Goal: Information Seeking & Learning: Learn about a topic

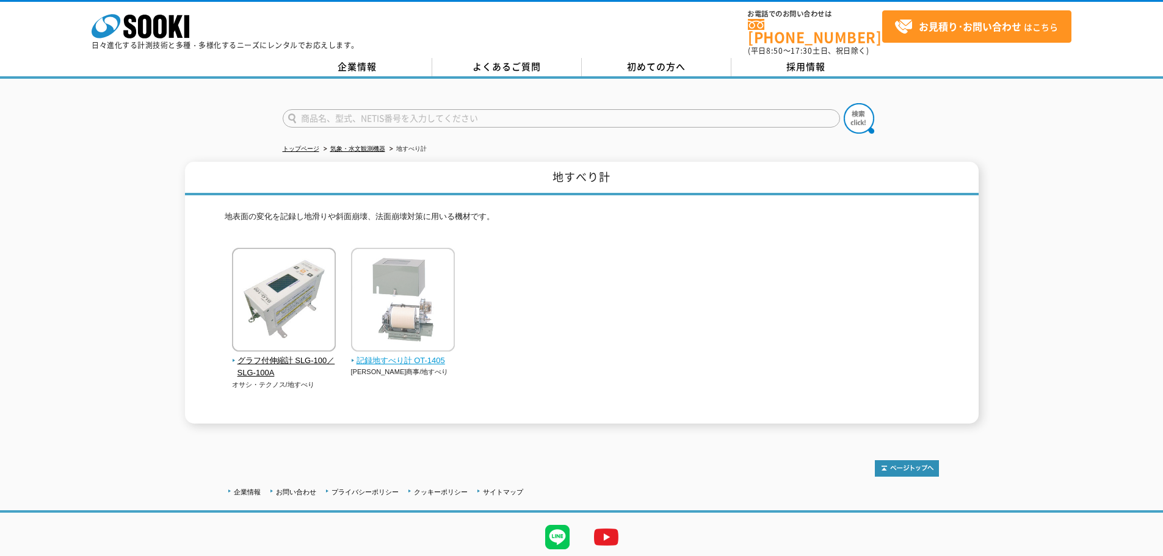
click at [416, 299] on img at bounding box center [403, 301] width 104 height 107
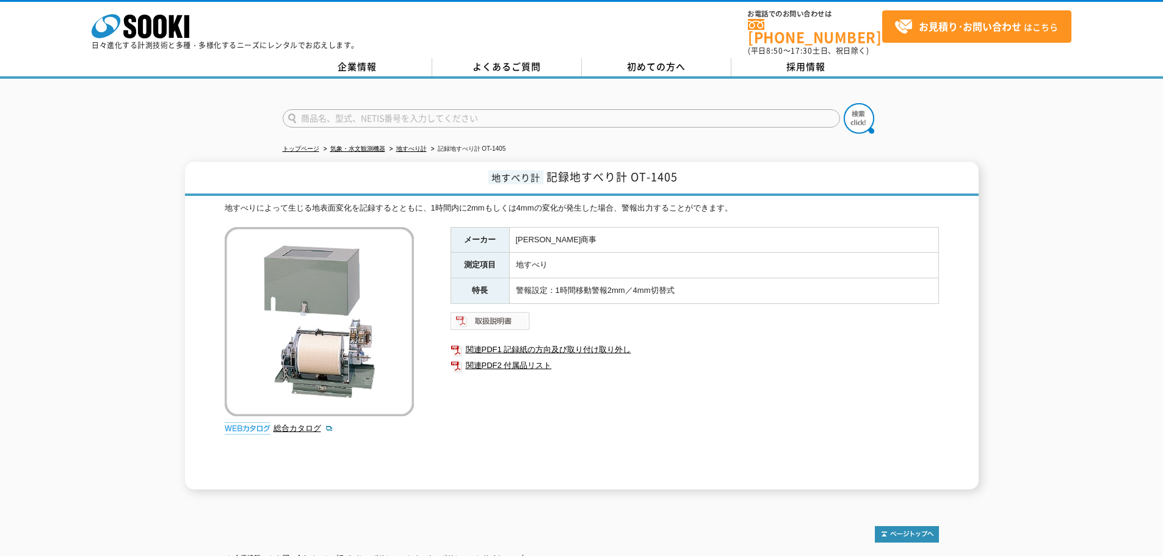
click at [495, 312] on img at bounding box center [490, 321] width 80 height 20
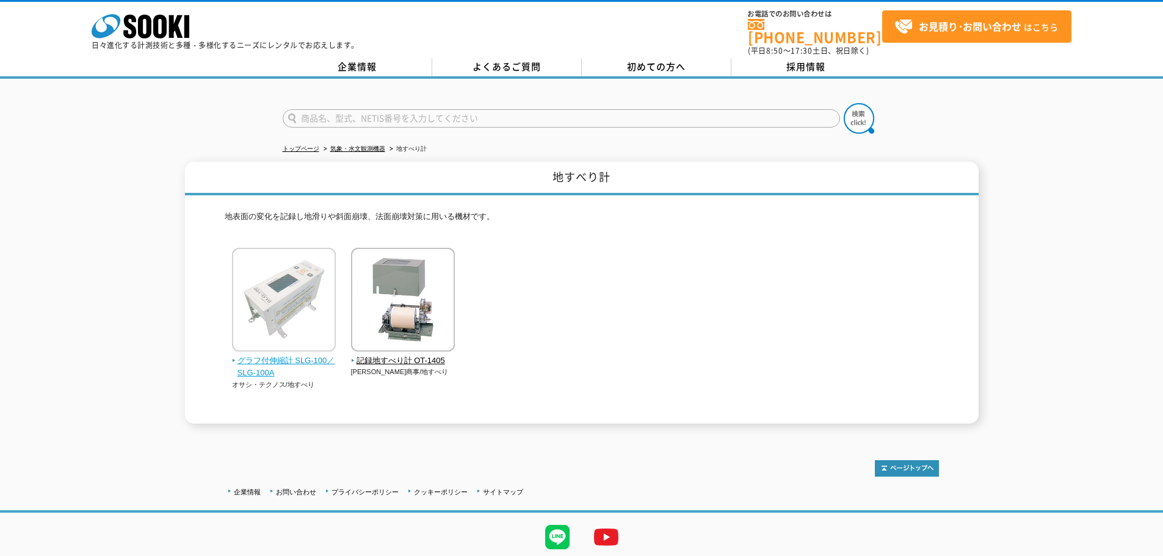
click at [288, 355] on span "グラフ付伸縮計 SLG-100／SLG-100A" at bounding box center [284, 368] width 104 height 26
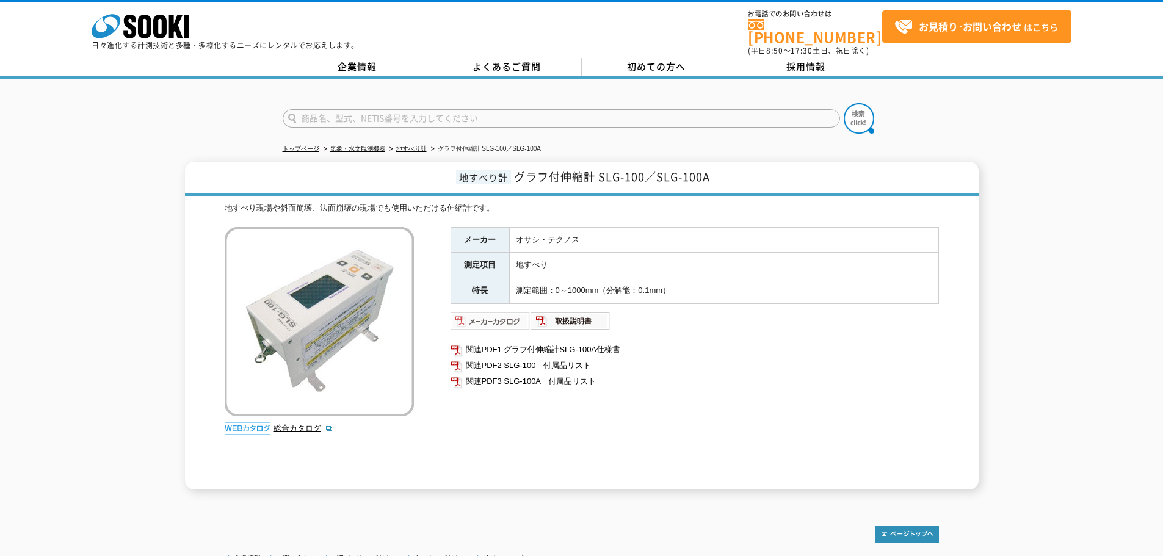
click at [492, 312] on img at bounding box center [490, 321] width 80 height 20
